Goal: Feedback & Contribution: Submit feedback/report problem

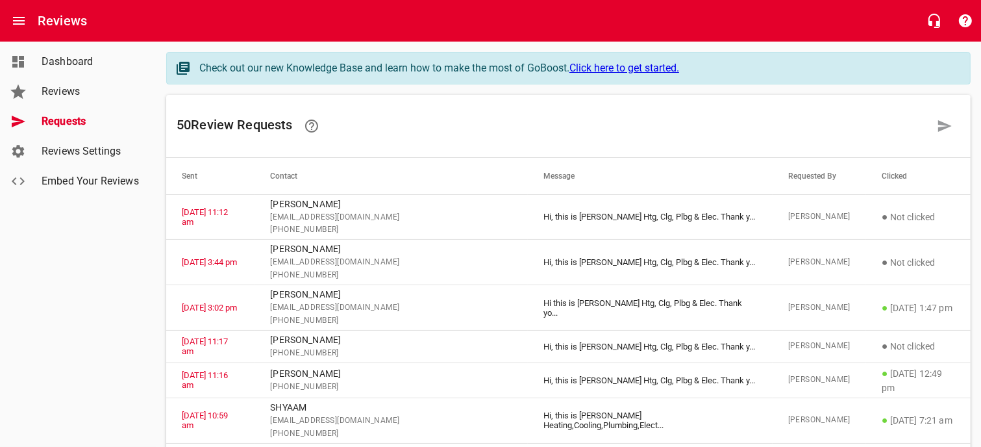
click at [75, 69] on span "Dashboard" at bounding box center [91, 62] width 99 height 16
click at [60, 88] on span "Reviews" at bounding box center [91, 92] width 99 height 16
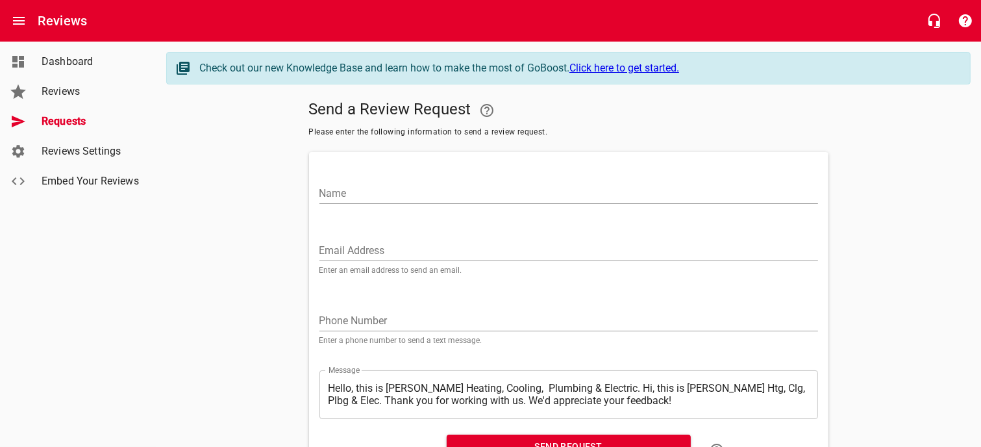
click at [347, 193] on input "Name" at bounding box center [568, 193] width 499 height 21
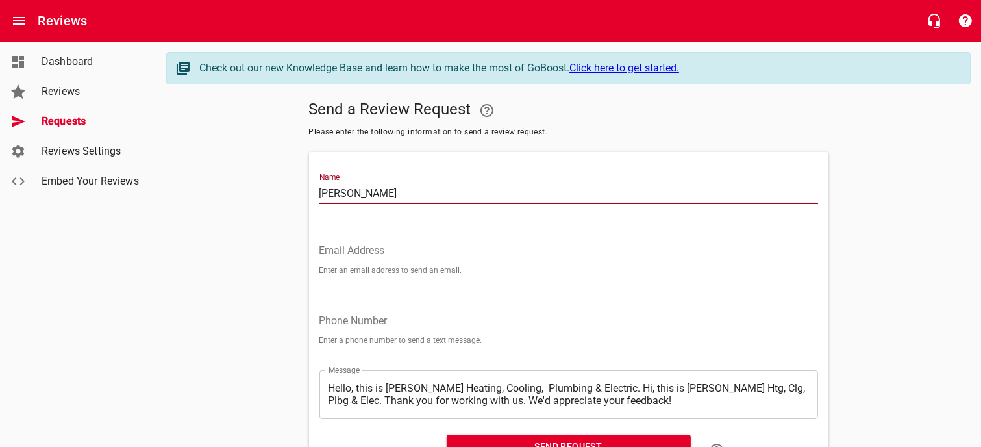
type input "[PERSON_NAME]"
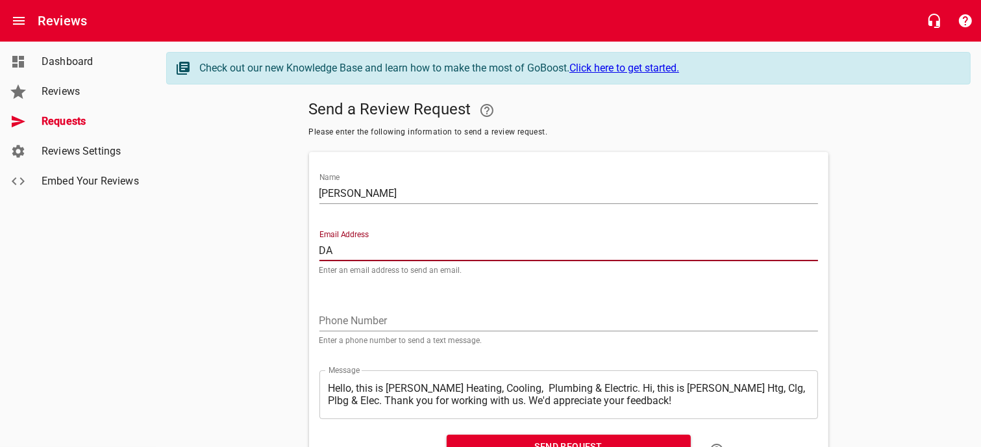
type input "D"
type input "[PERSON_NAME][EMAIL_ADDRESS][DOMAIN_NAME]"
click at [326, 317] on input "tel" at bounding box center [568, 320] width 499 height 21
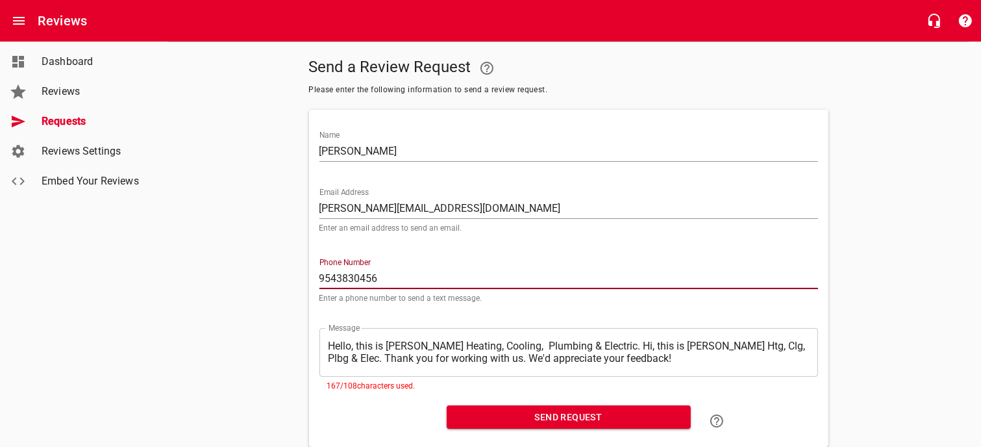
scroll to position [65, 0]
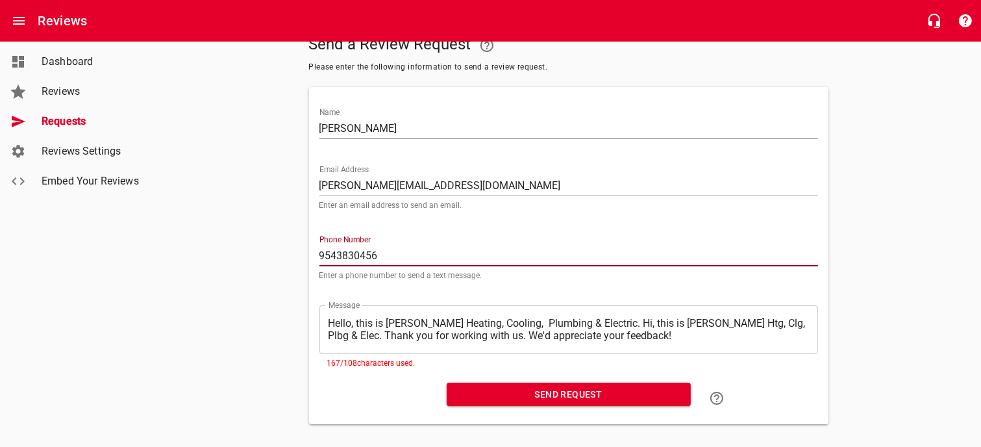
type input "9543830456"
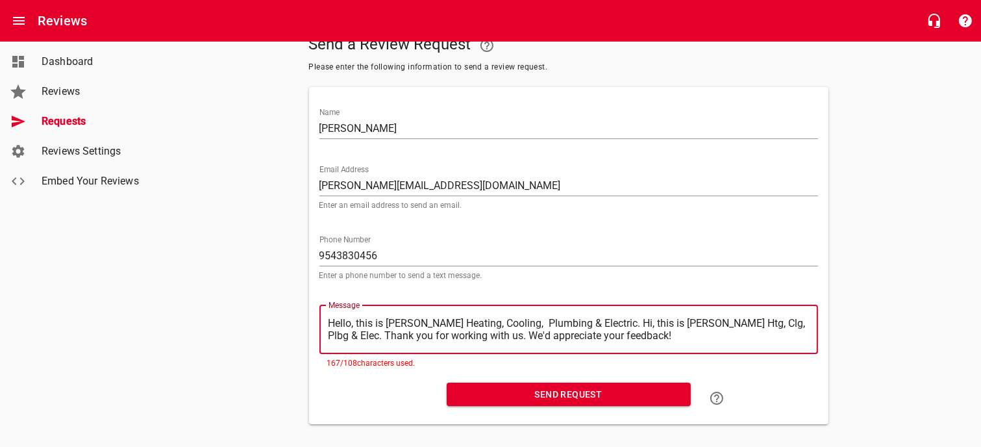
drag, startPoint x: 330, startPoint y: 322, endPoint x: 597, endPoint y: 319, distance: 266.9
click at [597, 319] on textarea "Hello, this is [PERSON_NAME] Heating, Cooling, Plumbing & Electric. Hi, this is…" at bounding box center [569, 329] width 480 height 25
type textarea ". Hi, this is [PERSON_NAME] Htg, Clg, Plbg & Elec. Thank you for working with u…"
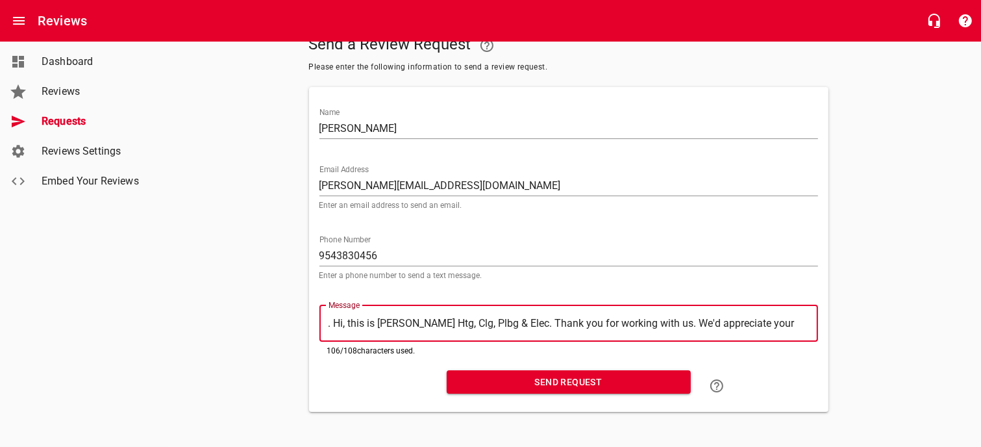
type textarea "Hi, this is [PERSON_NAME] Htg, Clg, Plbg & Elec. Thank you for working with us.…"
click at [542, 380] on span "Send Request" at bounding box center [568, 382] width 223 height 16
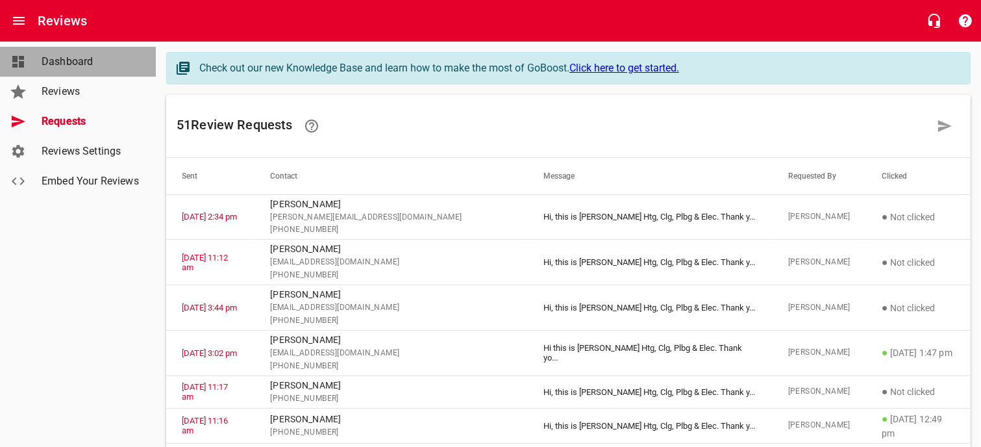
click at [74, 67] on span "Dashboard" at bounding box center [91, 62] width 99 height 16
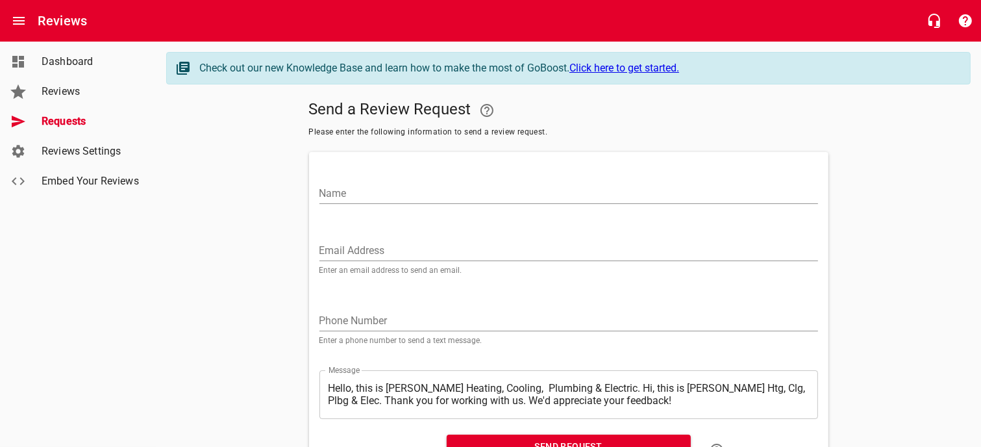
click at [330, 189] on input "Name" at bounding box center [568, 193] width 499 height 21
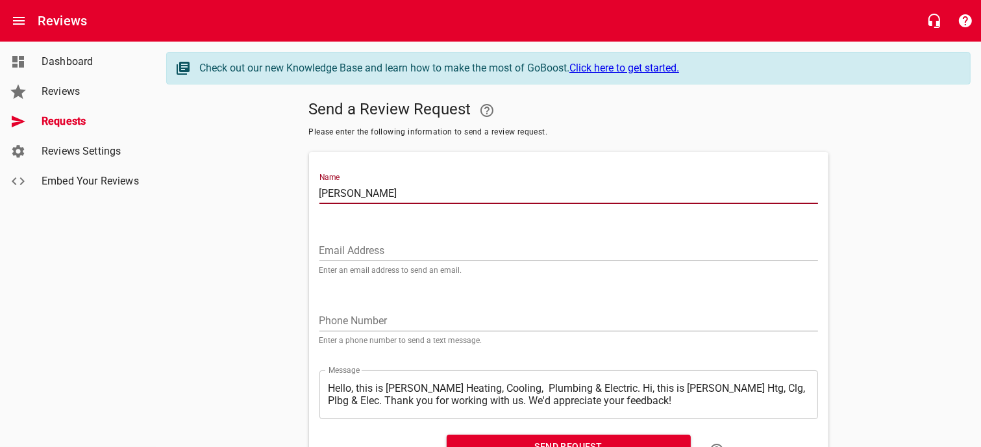
type input "[PERSON_NAME]"
click at [346, 249] on input "Email Address" at bounding box center [568, 250] width 499 height 21
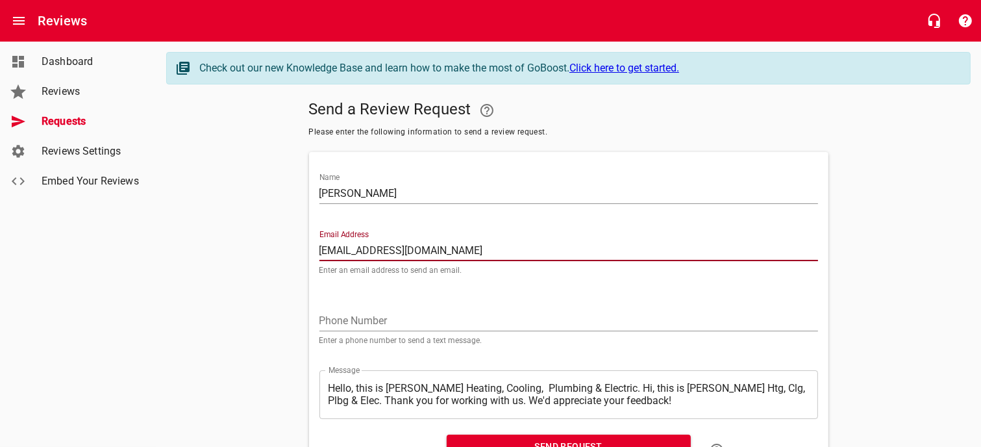
type input "[EMAIL_ADDRESS][DOMAIN_NAME]"
click at [342, 312] on input "tel" at bounding box center [568, 320] width 499 height 21
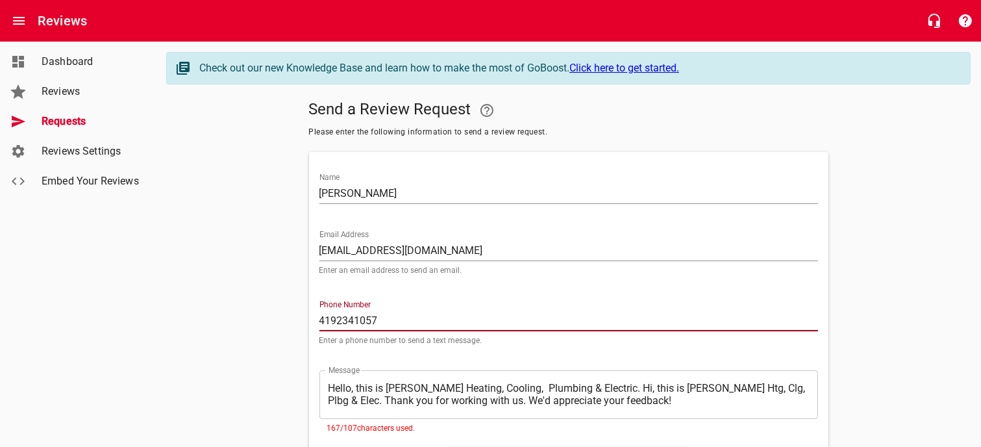
type input "4192341057"
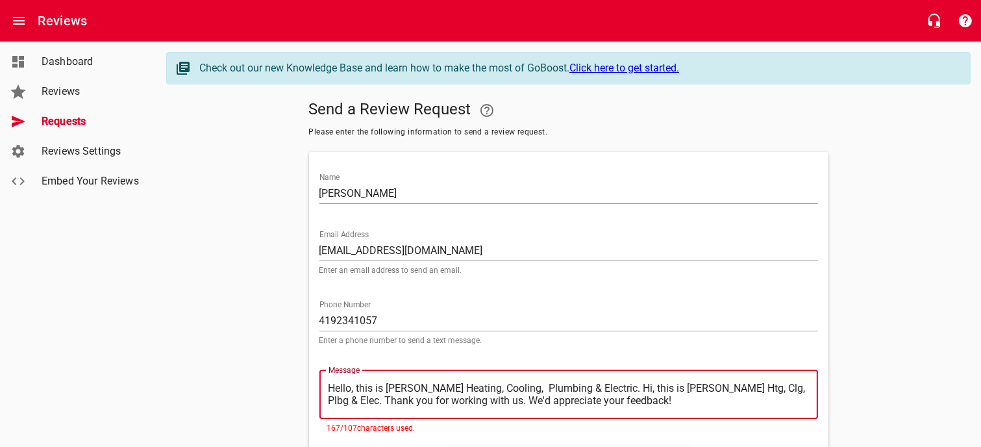
click at [342, 388] on textarea "Hello, this is [PERSON_NAME] Heating, Cooling, Plumbing & Electric. Hi, this is…" at bounding box center [569, 394] width 480 height 25
drag, startPoint x: 330, startPoint y: 386, endPoint x: 600, endPoint y: 384, distance: 270.1
click at [600, 384] on textarea "Hello, this is [PERSON_NAME] Heating, Cooling, Plumbing & Electric. Hi, this is…" at bounding box center [569, 394] width 480 height 25
type textarea "Hi, this is [PERSON_NAME] Htg, Clg, Plbg & Elec. Thank you for working with us.…"
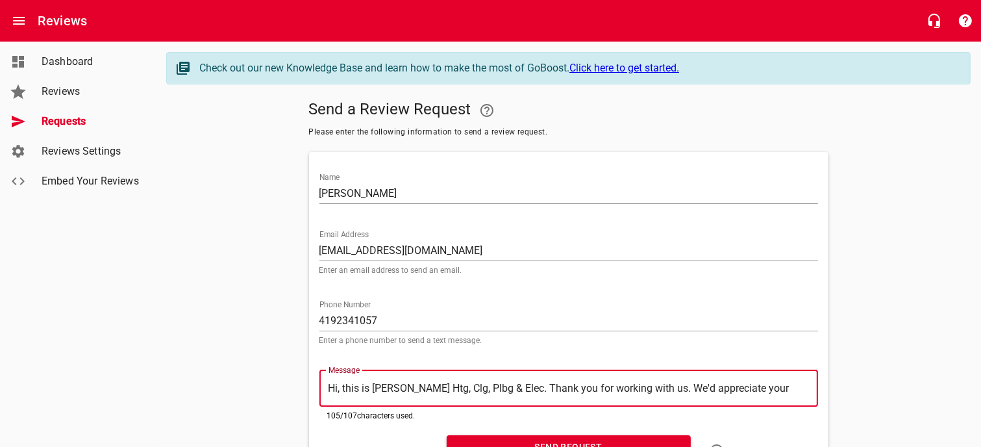
type textarea "Hi, this is [PERSON_NAME] Htg, Clg, Plbg & Elec. Thank you for working with us.…"
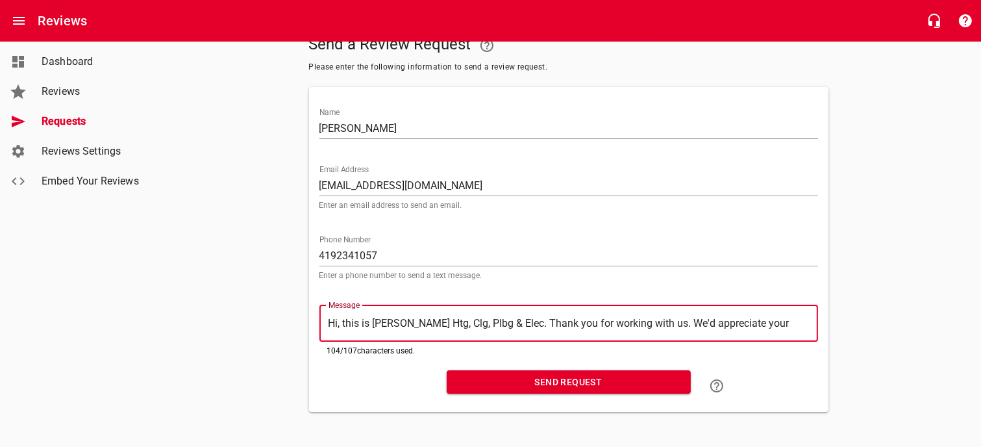
scroll to position [68, 0]
type textarea "Hi, this is [PERSON_NAME] Htg, Clg, Plbg & Elec. Thank you for working with us.…"
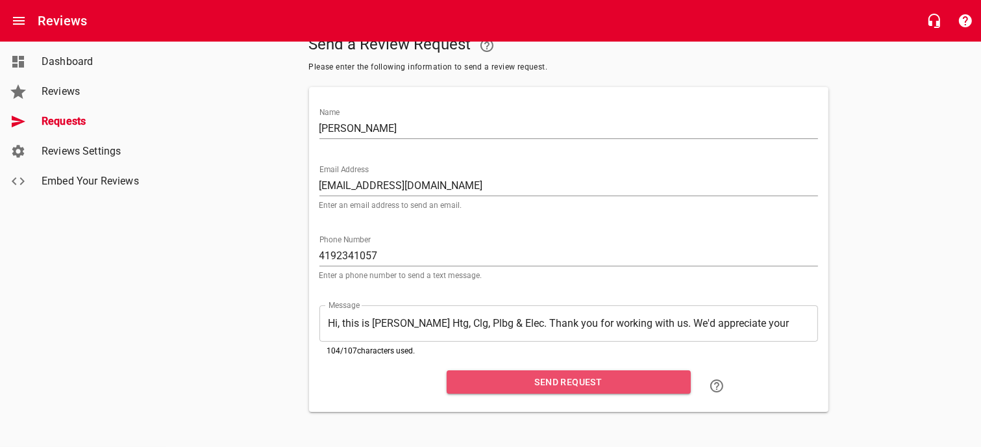
click at [571, 379] on span "Send Request" at bounding box center [568, 382] width 223 height 16
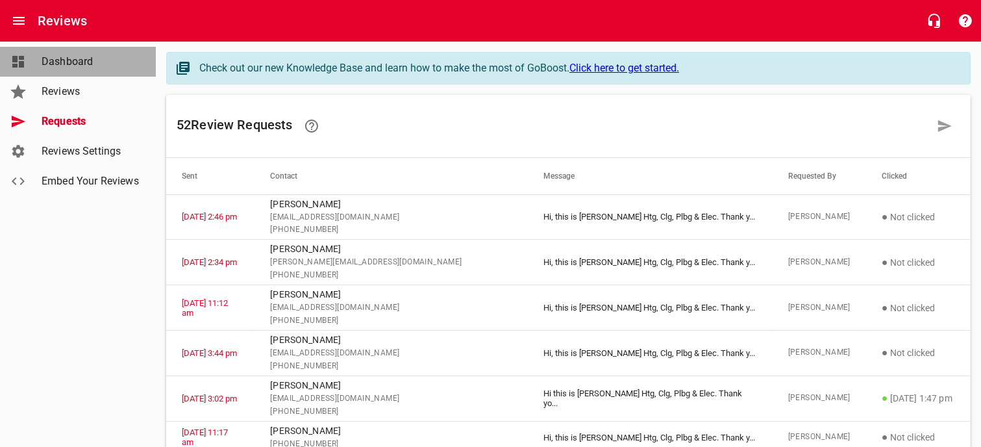
click at [68, 58] on span "Dashboard" at bounding box center [91, 62] width 99 height 16
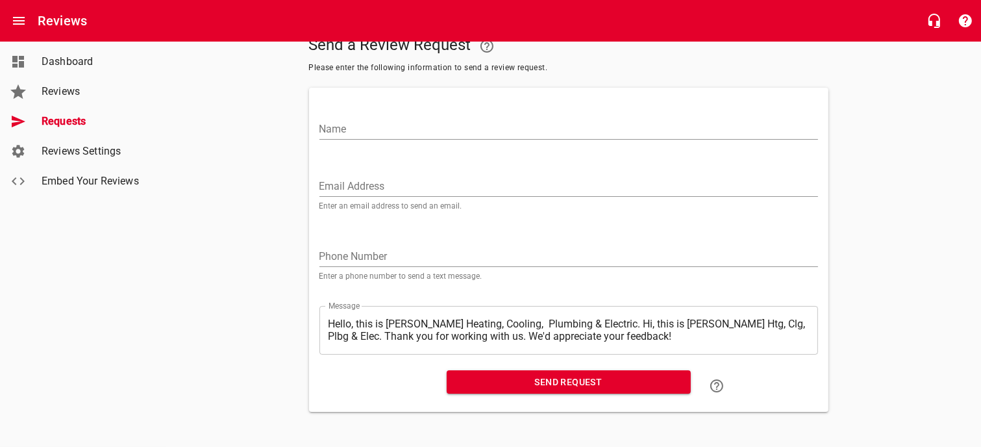
click at [340, 119] on input "Name" at bounding box center [568, 129] width 499 height 21
click at [371, 122] on input "Name" at bounding box center [568, 129] width 499 height 21
type input "[PERSON_NAME]"
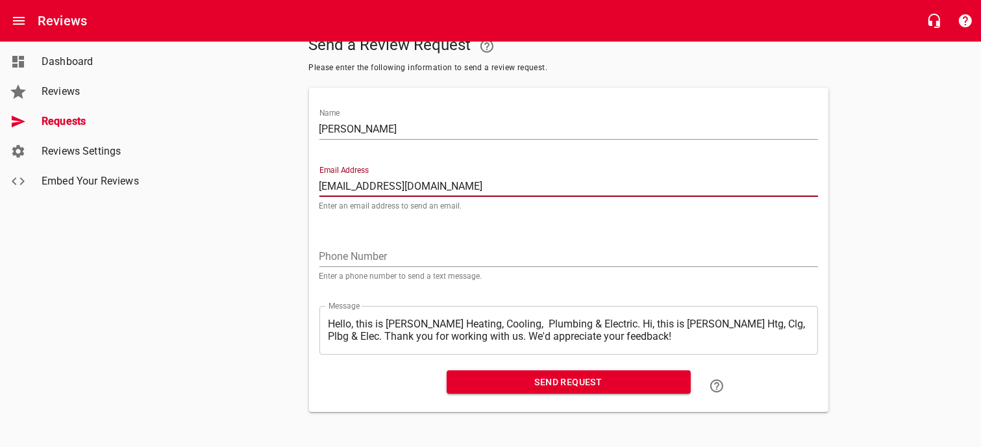
type input "[EMAIL_ADDRESS][DOMAIN_NAME]"
click at [350, 240] on div "Phone Number Enter a phone number to send a text message." at bounding box center [568, 258] width 499 height 44
click at [340, 249] on input "tel" at bounding box center [568, 256] width 499 height 21
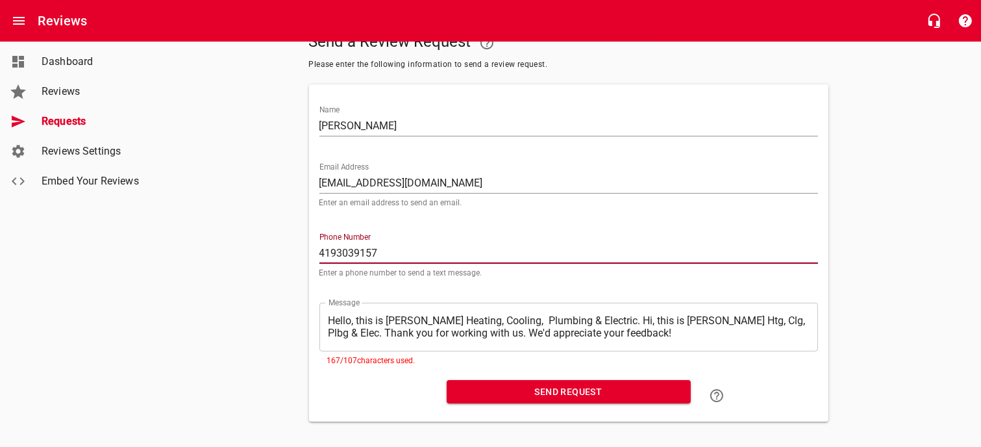
type input "4193039157"
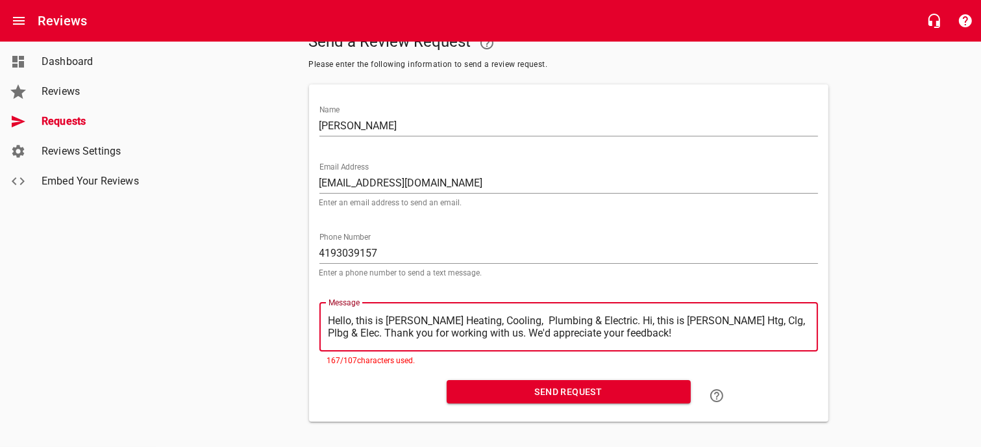
drag, startPoint x: 329, startPoint y: 320, endPoint x: 598, endPoint y: 317, distance: 268.8
click at [598, 317] on textarea "Hello, this is [PERSON_NAME] Heating, Cooling, Plumbing & Electric. Hi, this is…" at bounding box center [569, 326] width 480 height 25
type textarea ". Hi, this is [PERSON_NAME] Htg, Clg, Plbg & Elec. Thank you for working with u…"
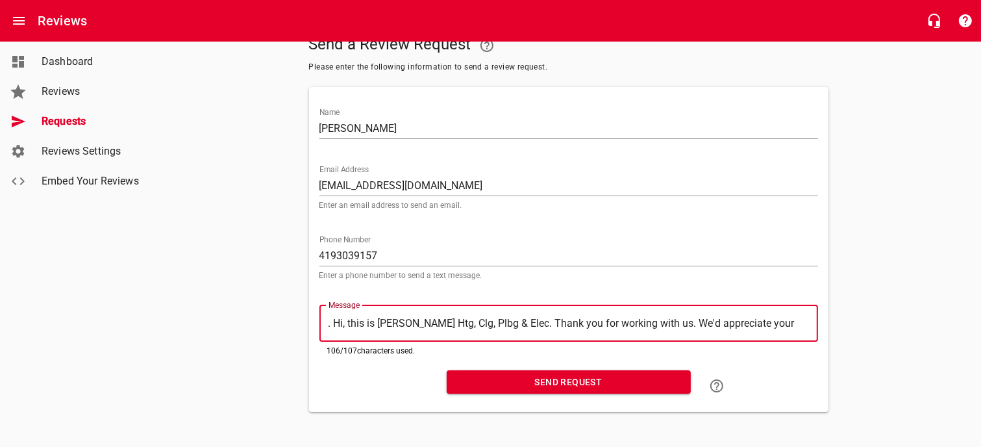
type textarea "Hi, this is [PERSON_NAME] Htg, Clg, Plbg & Elec. Thank you for working with us.…"
click at [590, 376] on span "Send Request" at bounding box center [568, 382] width 223 height 16
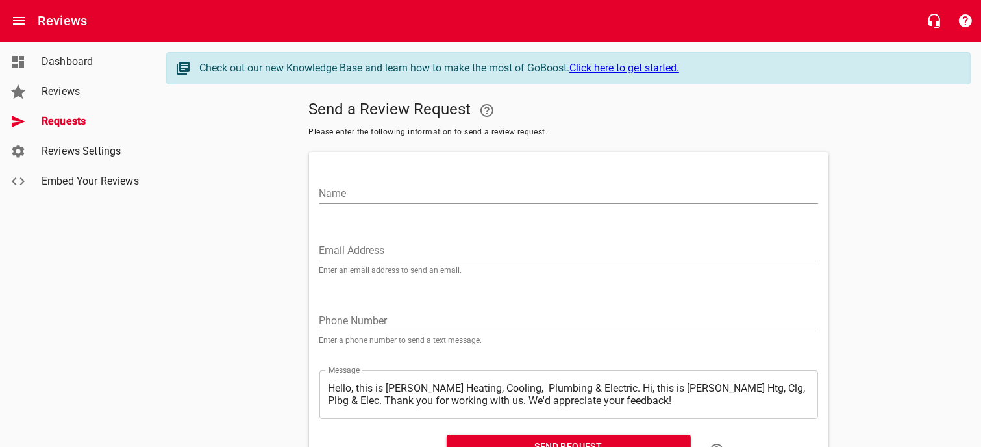
scroll to position [68, 0]
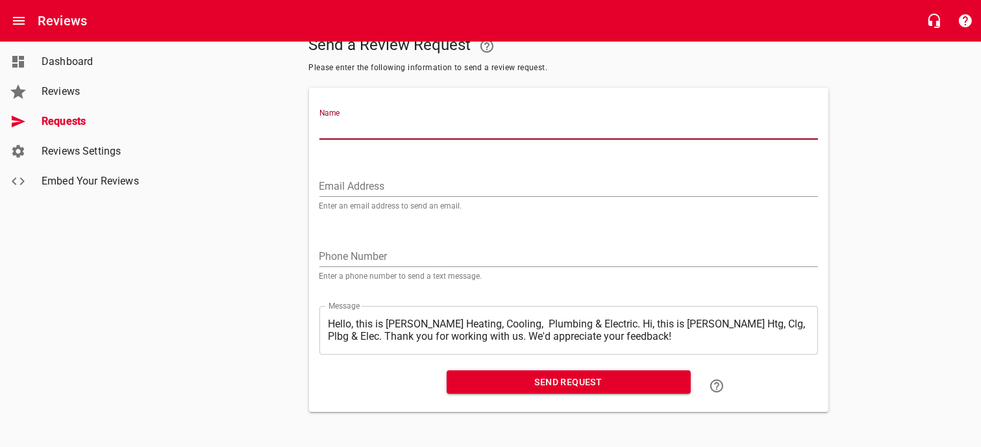
click at [356, 121] on input "Name" at bounding box center [568, 129] width 499 height 21
type input "[PERSON_NAME]"
click at [352, 251] on input "tel" at bounding box center [568, 256] width 499 height 21
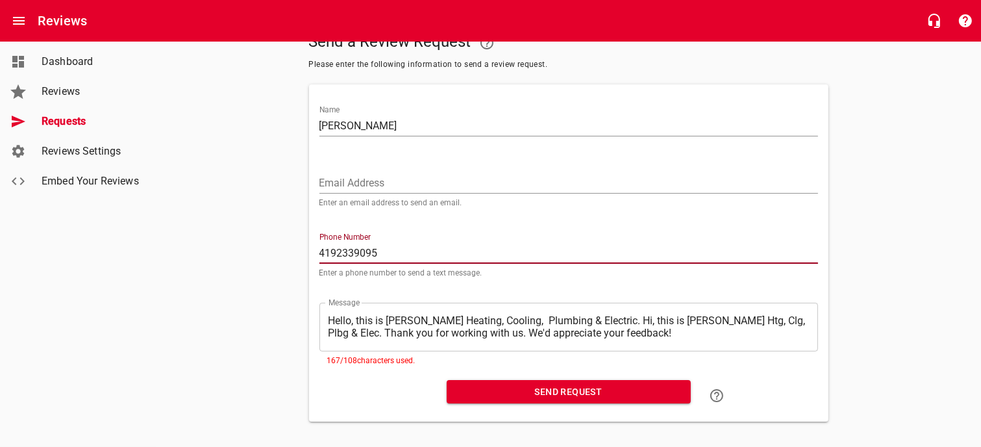
type input "4192339095"
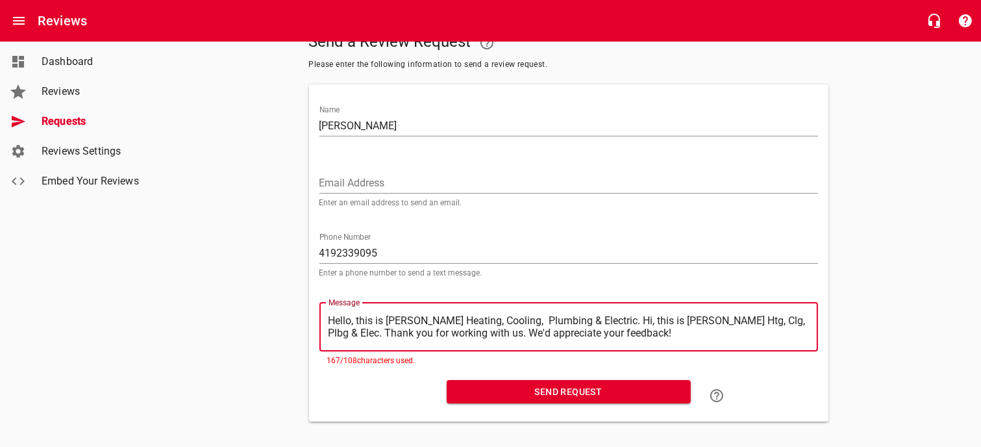
drag, startPoint x: 329, startPoint y: 320, endPoint x: 597, endPoint y: 323, distance: 268.8
click at [597, 323] on textarea "Hello, this is [PERSON_NAME] Heating, Cooling, Plumbing & Electric. Hi, this is…" at bounding box center [569, 326] width 480 height 25
type textarea ". Hi, this is [PERSON_NAME] Htg, Clg, Plbg & Elec. Thank you for working with u…"
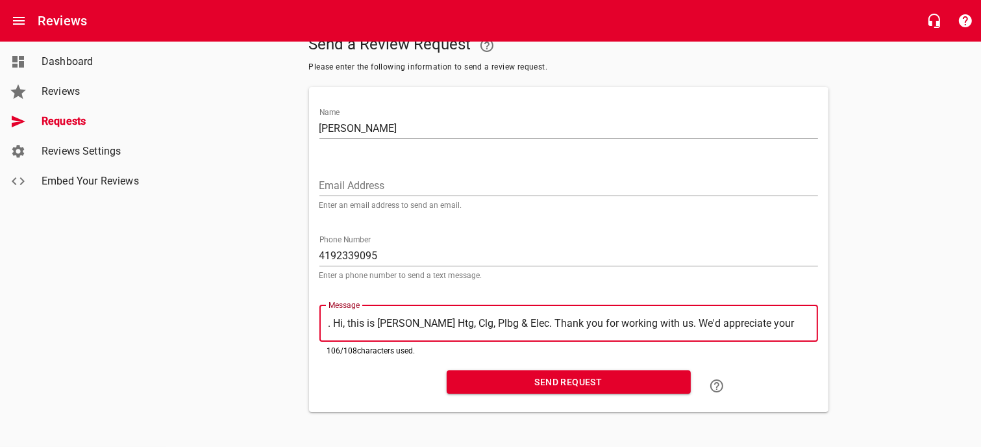
type textarea "Hi, this is [PERSON_NAME] Htg, Clg, Plbg & Elec. Thank you for working with us.…"
click at [556, 378] on span "Send Request" at bounding box center [568, 382] width 223 height 16
